Goal: Find contact information

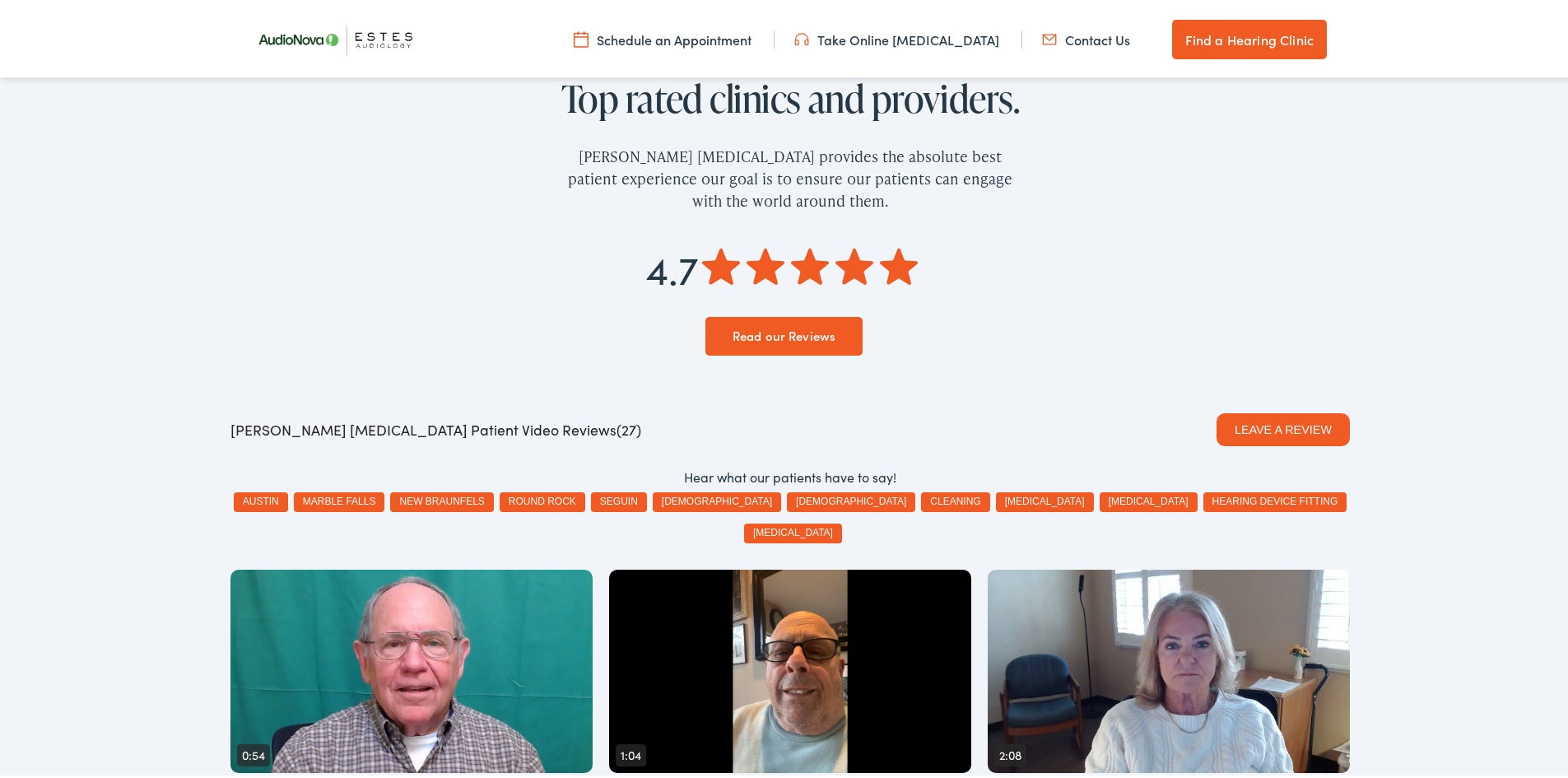
scroll to position [2553, 0]
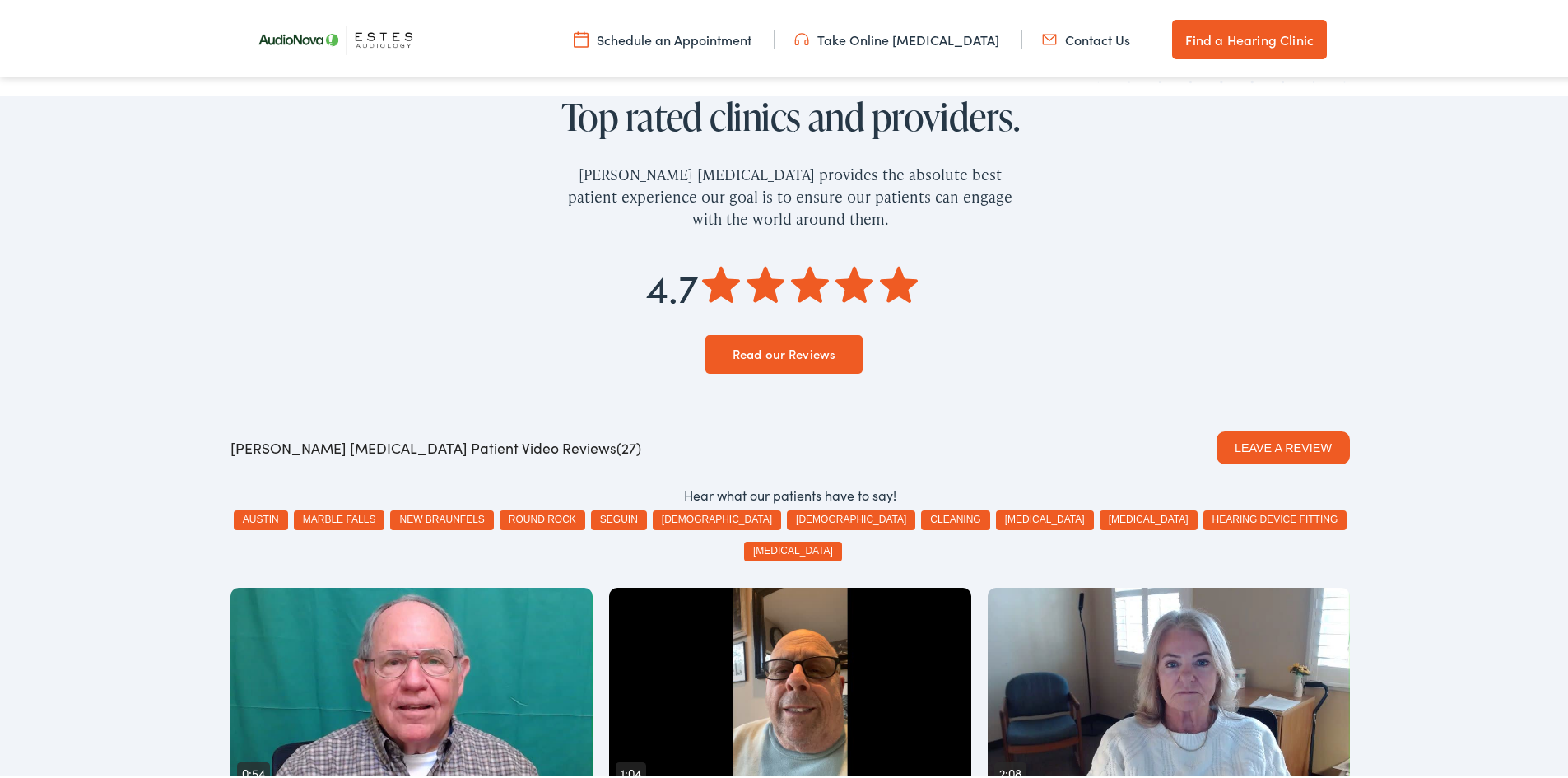
click at [585, 507] on button "round rock" at bounding box center [542, 517] width 86 height 20
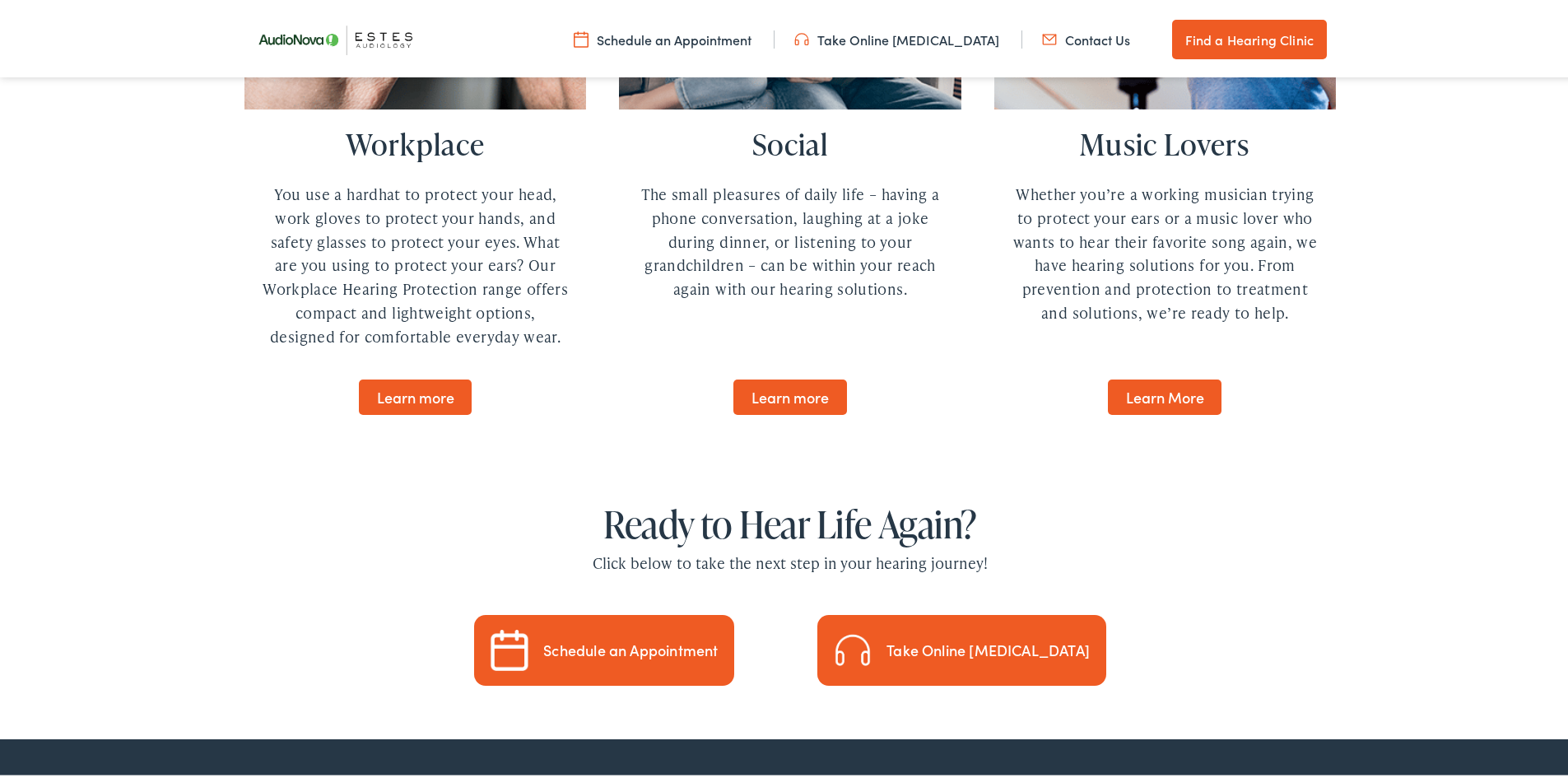
scroll to position [4221, 0]
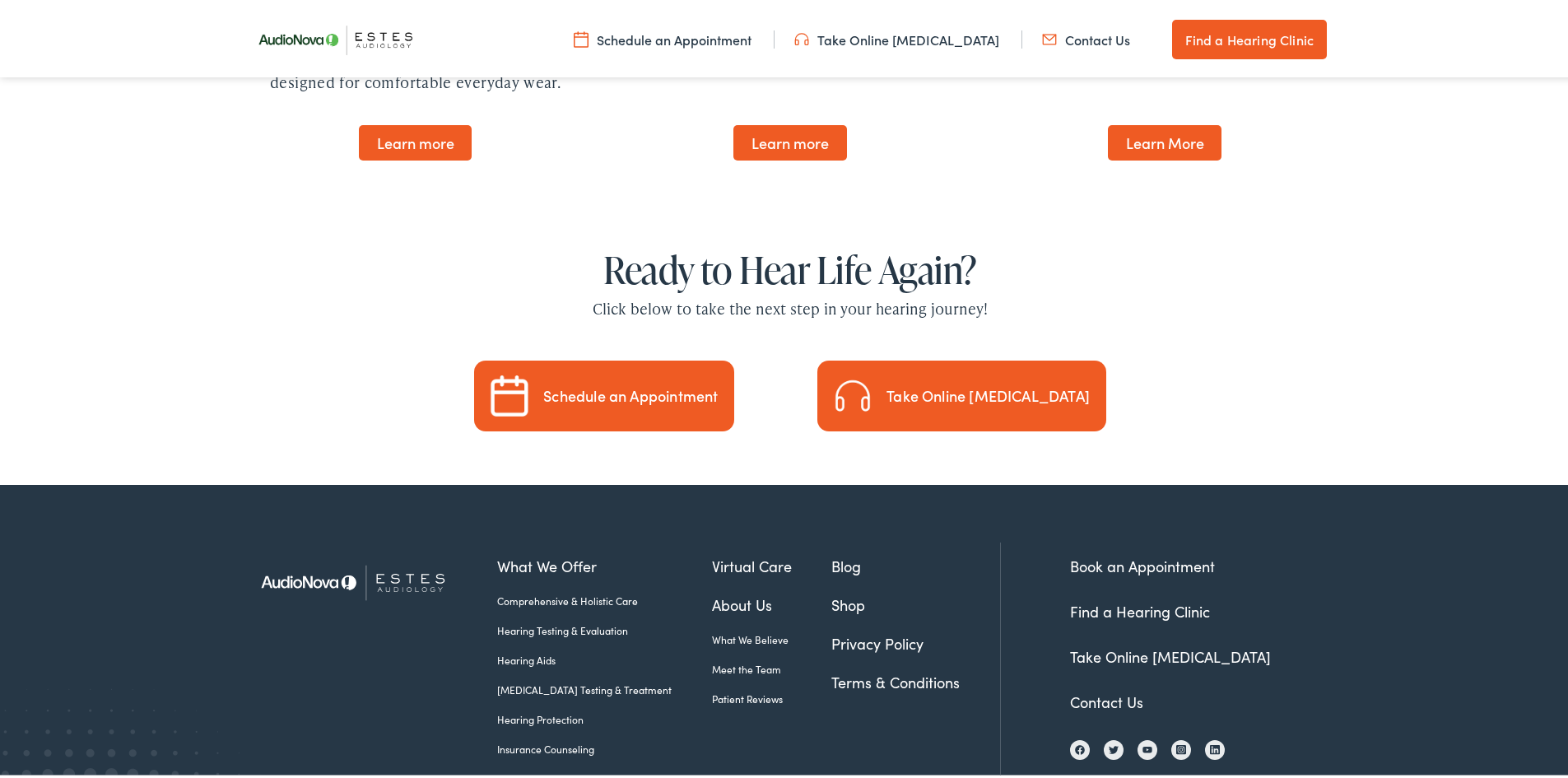
click at [1104, 688] on link "Contact Us" at bounding box center [1106, 698] width 73 height 21
